Goal: Find specific page/section: Find specific page/section

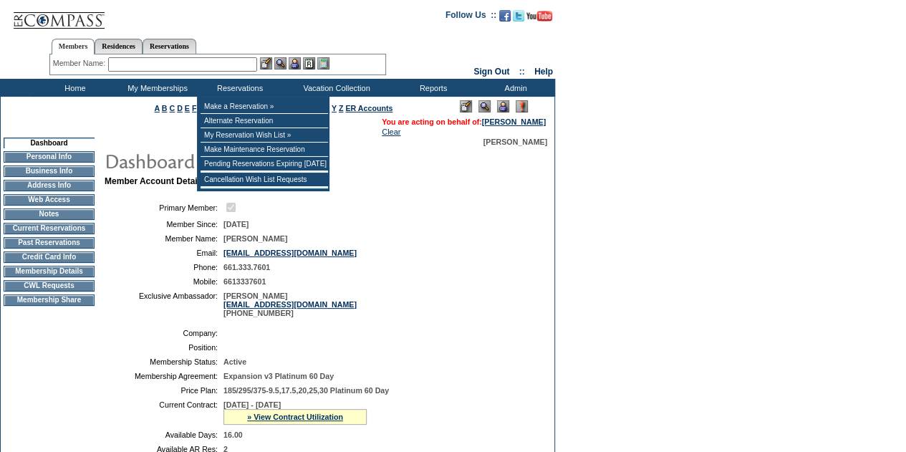
click at [195, 70] on input "text" at bounding box center [182, 64] width 149 height 14
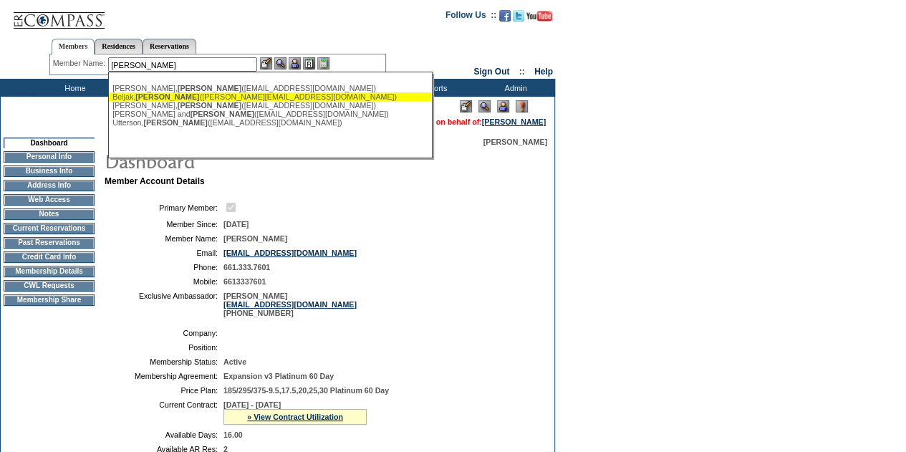
click at [153, 101] on span "Tiffany" at bounding box center [167, 96] width 64 height 9
type input "Beljak, Tiffany (t.beljak@gmail.com)"
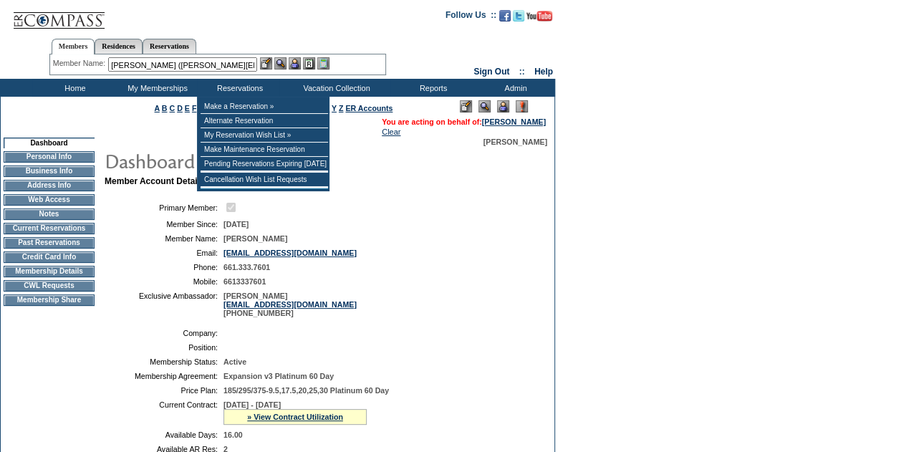
click at [301, 63] on img at bounding box center [295, 63] width 12 height 12
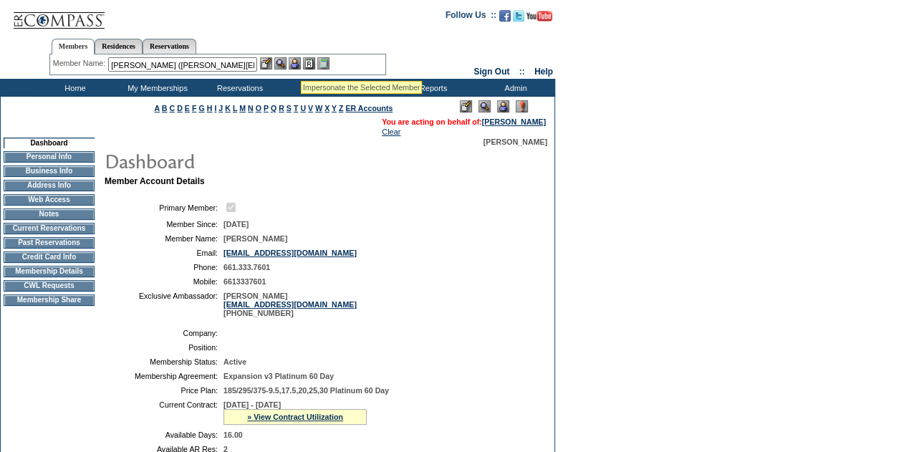
click at [284, 61] on img at bounding box center [280, 63] width 12 height 12
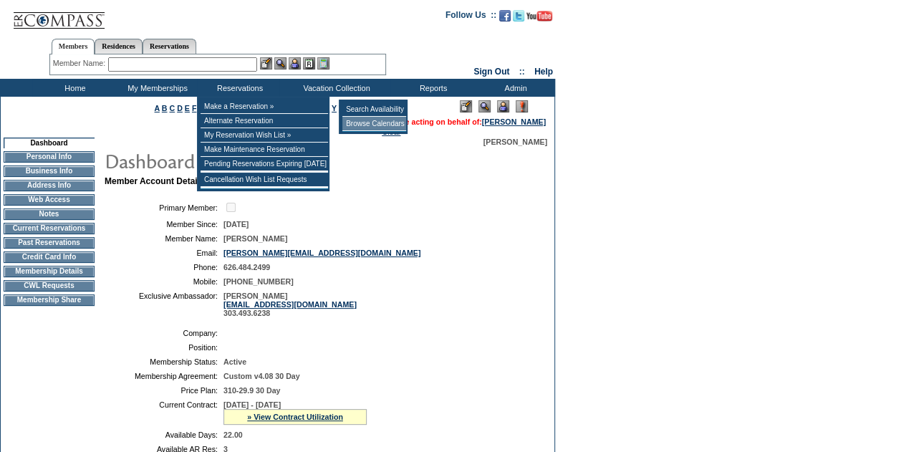
click at [353, 123] on td "Browse Calendars" at bounding box center [375, 124] width 64 height 14
